Goal: Communication & Community: Connect with others

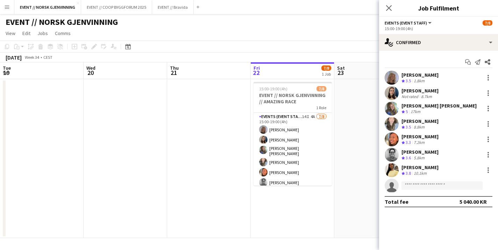
scroll to position [0, 167]
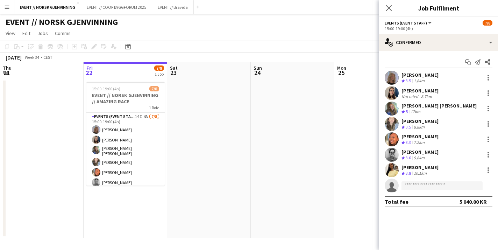
click at [395, 123] on app-user-avatar at bounding box center [392, 124] width 14 height 14
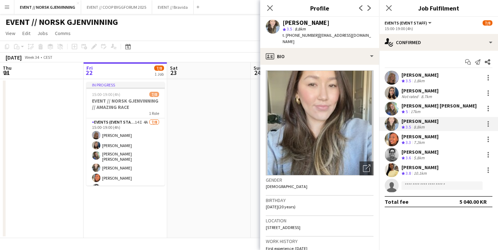
click at [393, 158] on app-user-avatar at bounding box center [392, 155] width 14 height 14
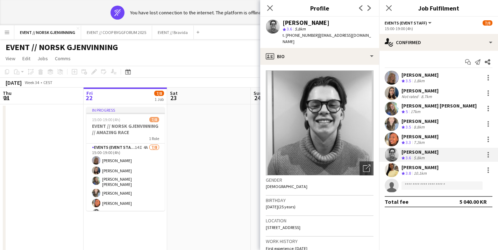
click at [393, 140] on app-user-avatar at bounding box center [392, 139] width 14 height 14
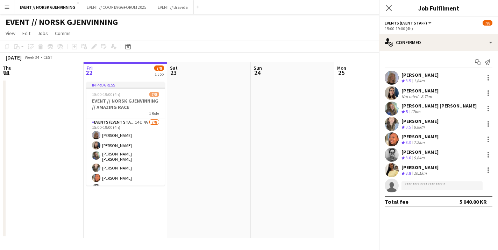
click at [382, 58] on div "Start chat Send notification [PERSON_NAME] Crew rating 3.5 1.8km Saga [PERSON_N…" at bounding box center [438, 132] width 119 height 162
click at [392, 141] on app-user-avatar at bounding box center [392, 139] width 14 height 14
